Goal: Book appointment/travel/reservation

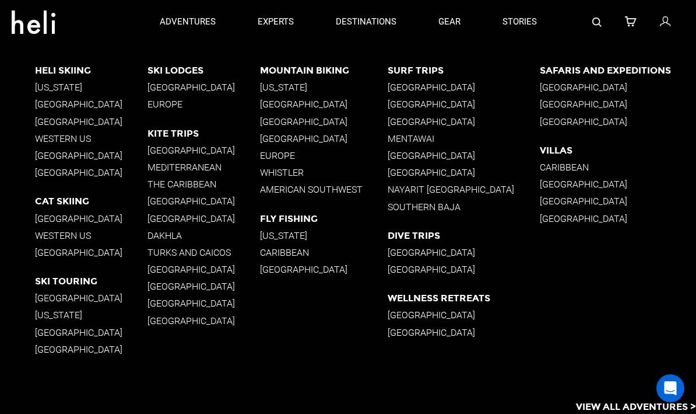
click at [53, 174] on p "[GEOGRAPHIC_DATA]" at bounding box center [91, 172] width 113 height 11
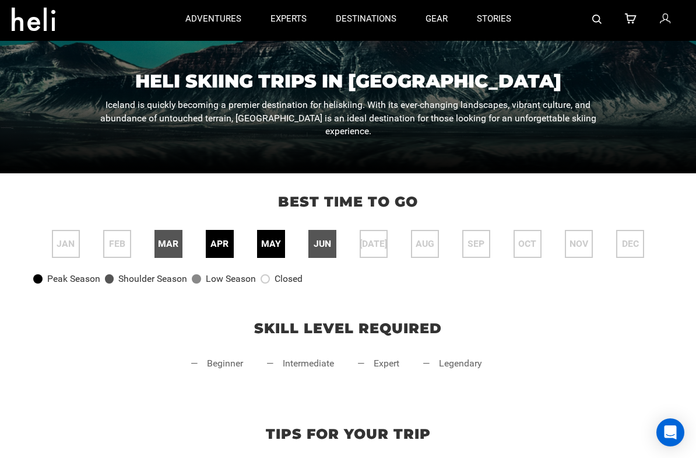
scroll to position [145, 0]
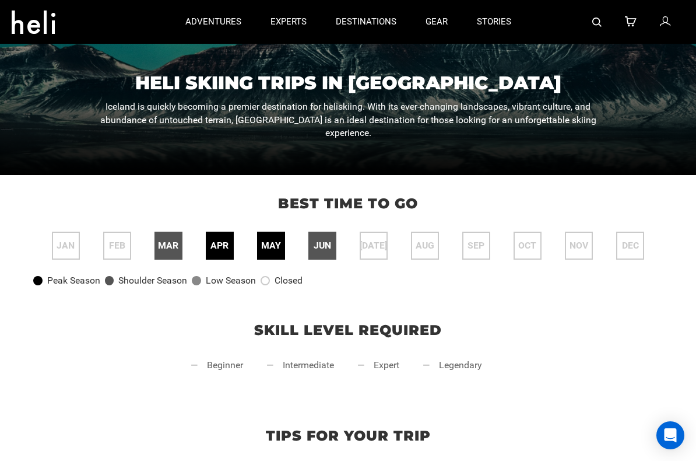
click at [232, 246] on div "apr" at bounding box center [219, 245] width 27 height 27
click at [223, 243] on span "apr" at bounding box center [220, 245] width 18 height 13
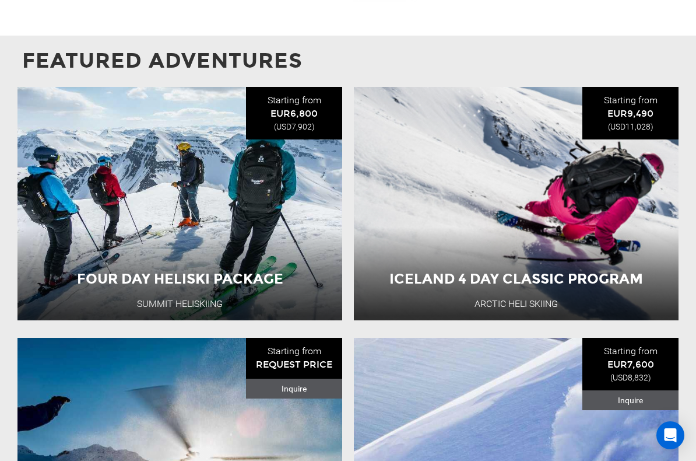
scroll to position [1147, 0]
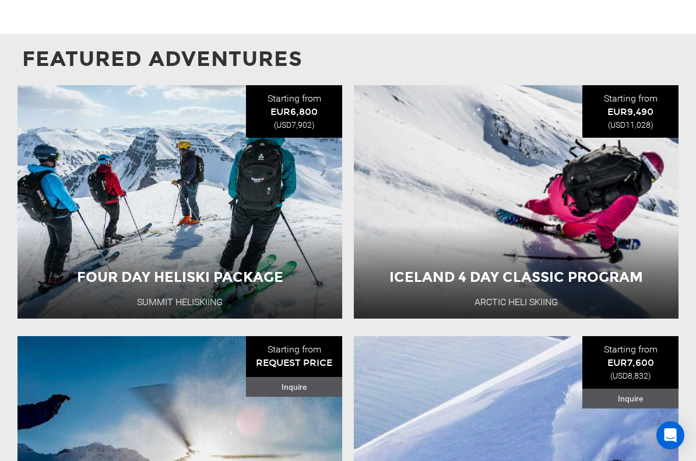
click at [517, 268] on button "View Adventure" at bounding box center [516, 280] width 117 height 29
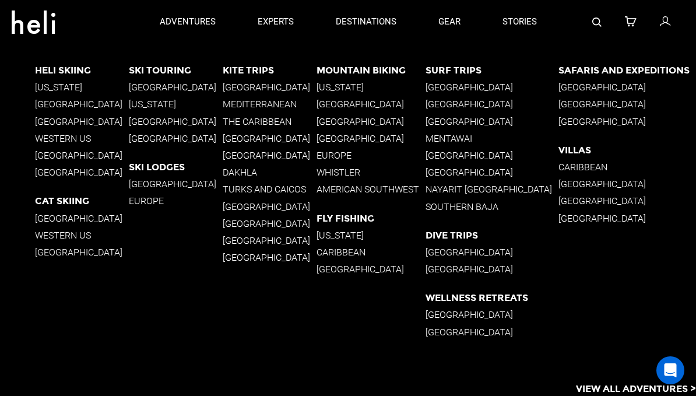
click at [72, 99] on p "[GEOGRAPHIC_DATA]" at bounding box center [82, 104] width 94 height 11
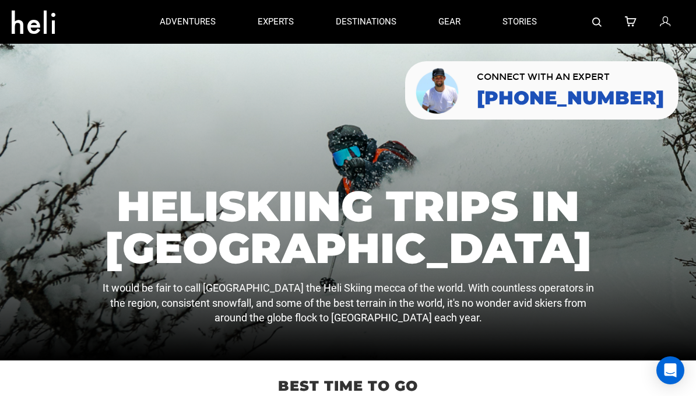
click at [454, 16] on link "gear" at bounding box center [450, 22] width 22 height 44
